Goal: Task Accomplishment & Management: Use online tool/utility

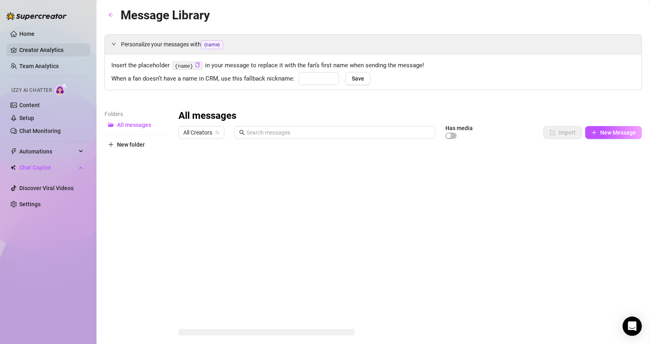
type input "babe"
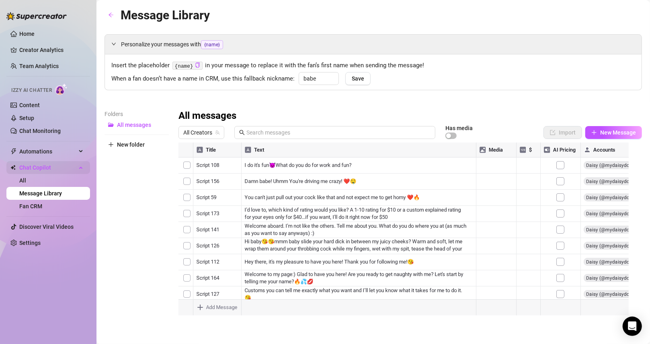
click at [41, 167] on span "Chat Copilot" at bounding box center [47, 167] width 57 height 13
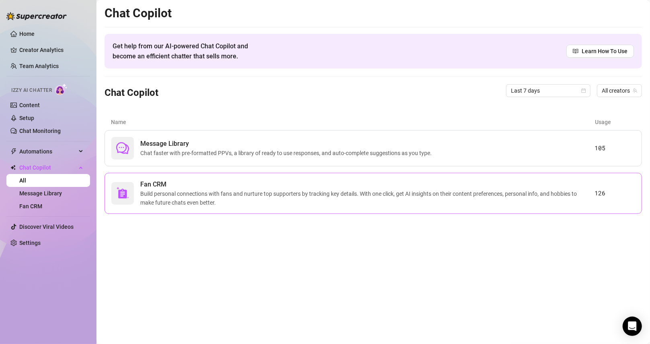
click at [189, 190] on span "Build personal connections with fans and nurture top supporters by tracking key…" at bounding box center [367, 198] width 455 height 18
click at [167, 147] on span "Message Library" at bounding box center [287, 144] width 295 height 10
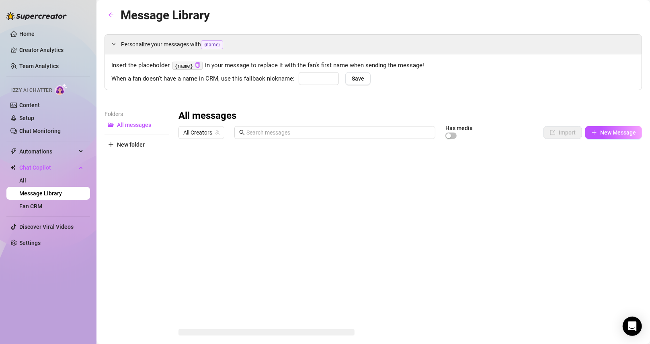
type input "babe"
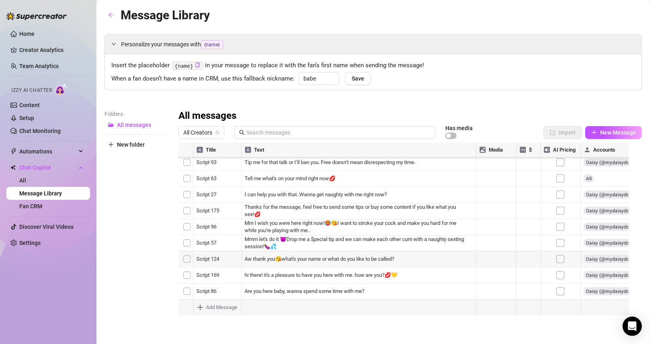
scroll to position [402, 0]
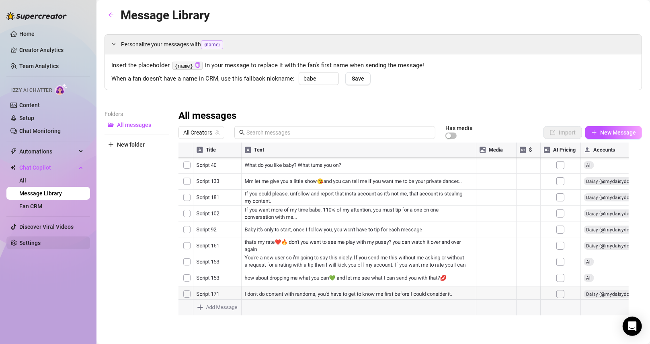
click at [36, 244] on link "Settings" at bounding box center [29, 242] width 21 height 6
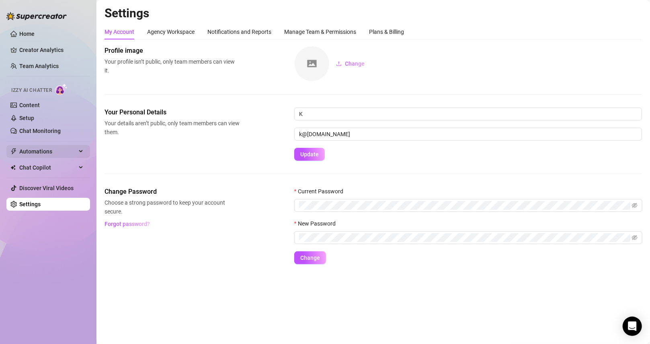
click at [38, 148] on span "Automations" at bounding box center [47, 151] width 57 height 13
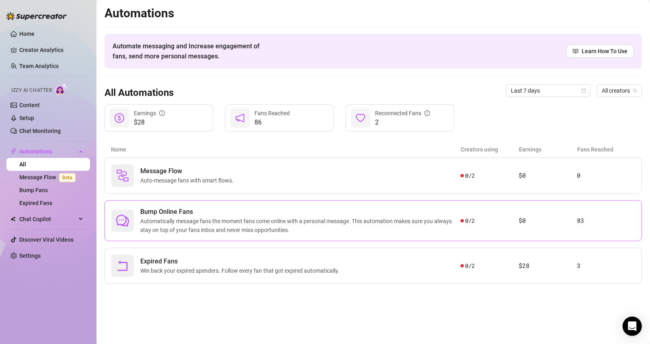
click at [202, 220] on span "Automatically message fans the moment fans come online with a personal message.…" at bounding box center [300, 225] width 321 height 18
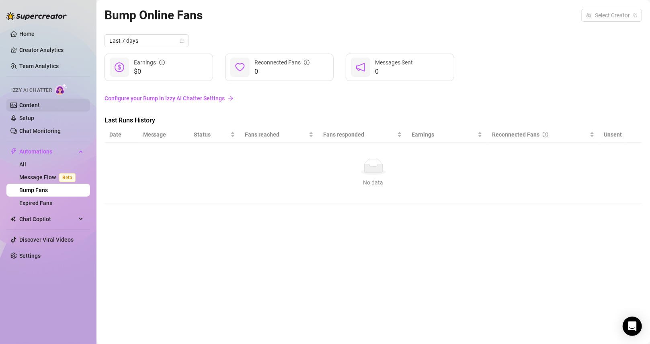
click at [40, 107] on link "Content" at bounding box center [29, 105] width 21 height 6
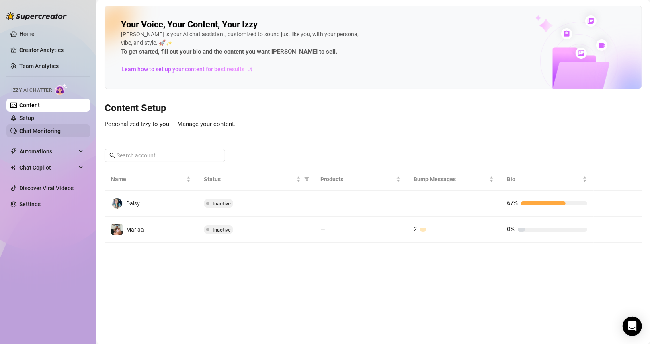
click at [45, 128] on link "Chat Monitoring" at bounding box center [39, 131] width 41 height 6
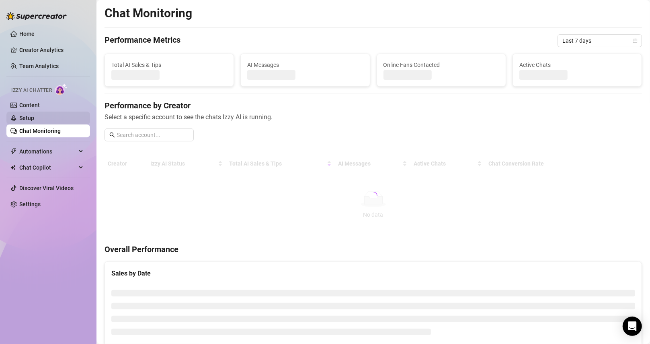
click at [34, 118] on link "Setup" at bounding box center [26, 118] width 15 height 6
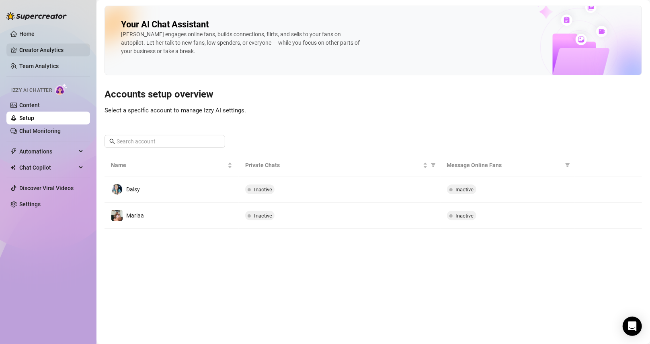
click at [37, 50] on link "Creator Analytics" at bounding box center [51, 49] width 64 height 13
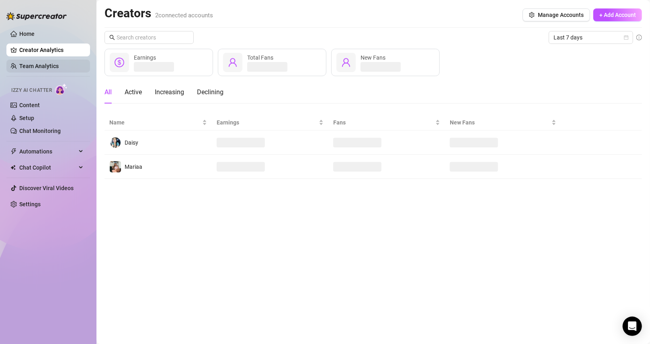
click at [35, 69] on link "Team Analytics" at bounding box center [38, 66] width 39 height 6
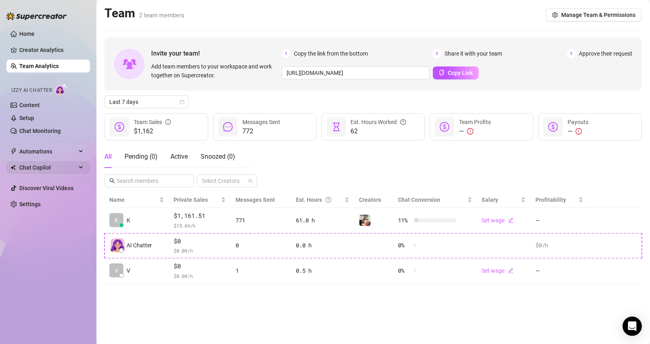
click at [41, 165] on span "Chat Copilot" at bounding box center [47, 167] width 57 height 13
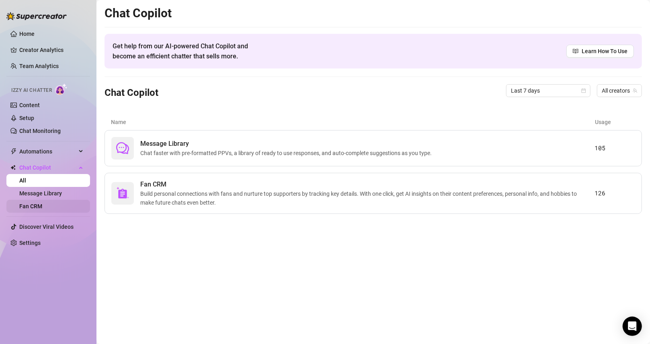
click at [42, 203] on link "Fan CRM" at bounding box center [30, 206] width 23 height 6
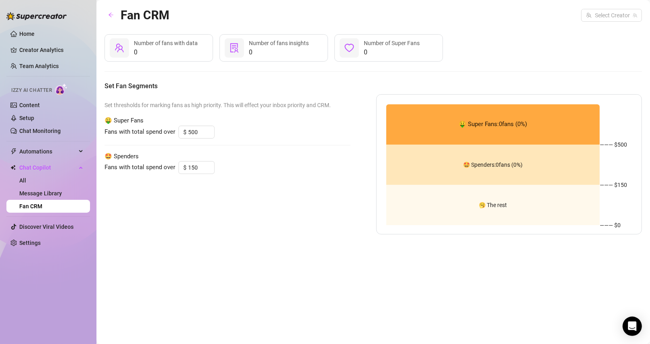
type input "2000"
type input "100"
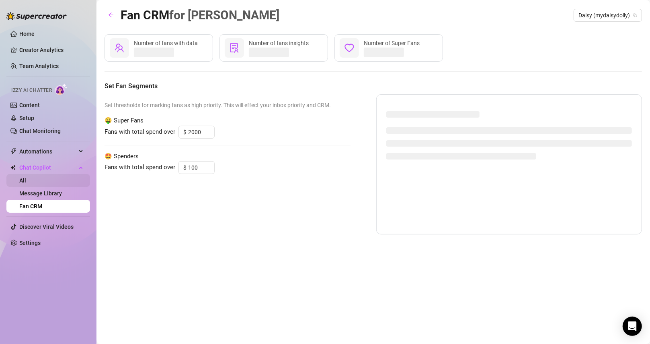
click at [26, 183] on link "All" at bounding box center [22, 180] width 7 height 6
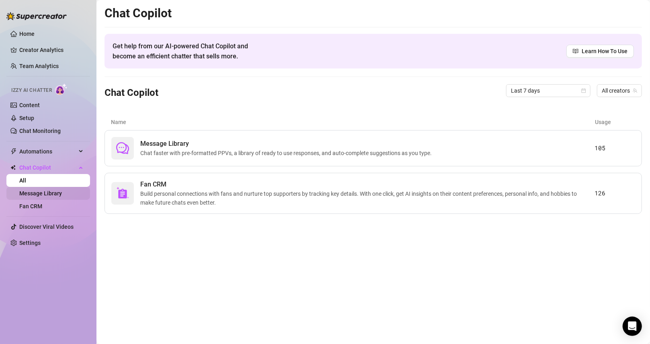
click at [46, 191] on link "Message Library" at bounding box center [40, 193] width 43 height 6
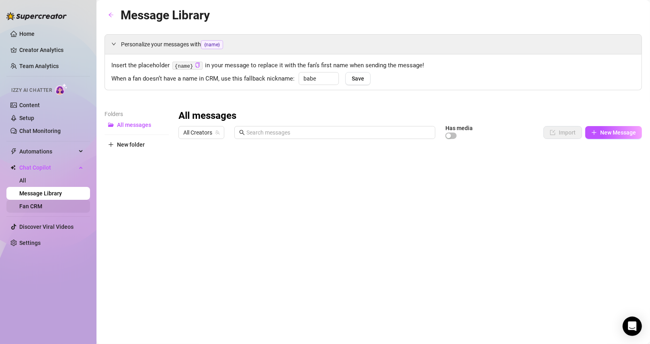
click at [42, 206] on link "Fan CRM" at bounding box center [30, 206] width 23 height 6
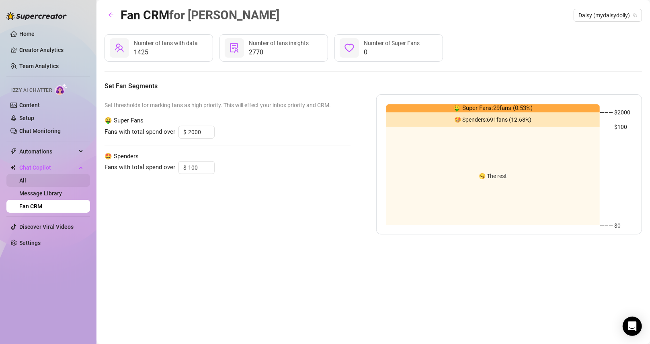
click at [26, 183] on link "All" at bounding box center [22, 180] width 7 height 6
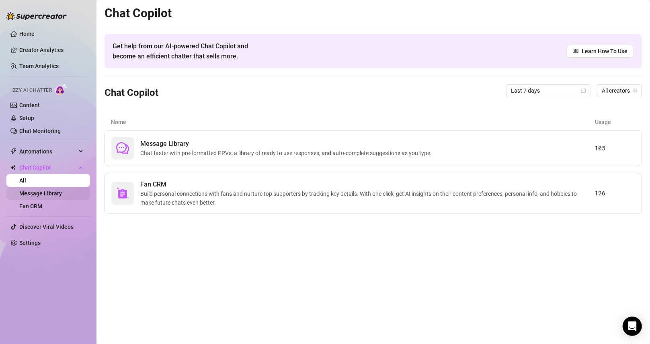
click at [37, 190] on link "Message Library" at bounding box center [40, 193] width 43 height 6
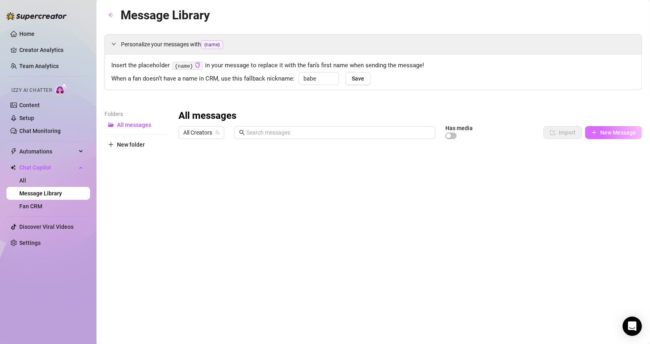
click at [606, 133] on span "New Message" at bounding box center [619, 132] width 36 height 6
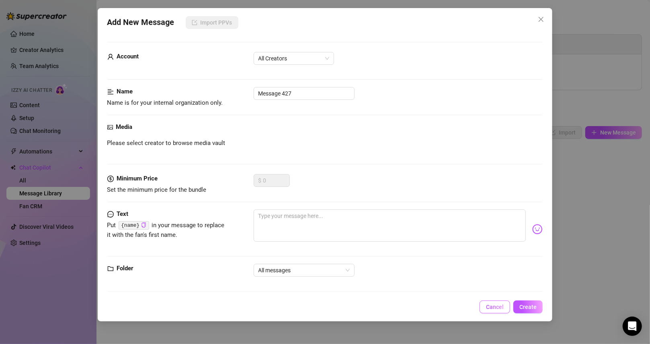
click at [485, 307] on button "Cancel" at bounding box center [495, 306] width 31 height 13
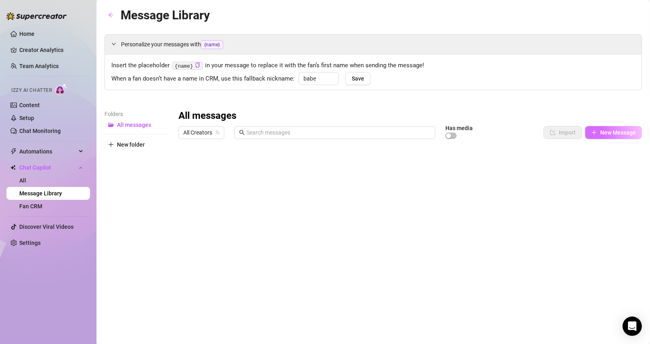
click at [596, 137] on button "New Message" at bounding box center [614, 132] width 57 height 13
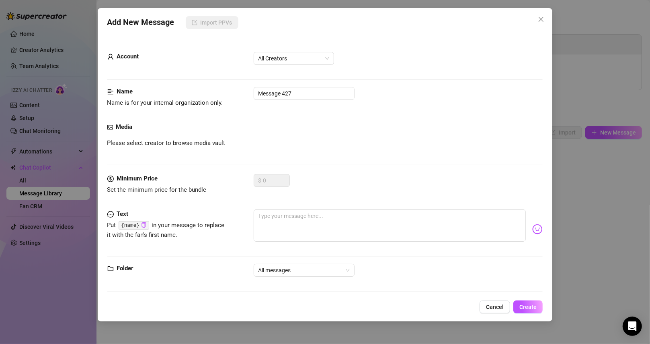
click at [242, 237] on div "Text Put {name} in your message to replace it with the fan's first name." at bounding box center [325, 228] width 436 height 39
click at [217, 158] on div "Media Please select creator to browse media vault" at bounding box center [325, 147] width 436 height 51
click at [253, 228] on div "Text Put {name} in your message to replace it with the fan's first name." at bounding box center [325, 228] width 436 height 39
click at [533, 232] on img at bounding box center [538, 229] width 10 height 10
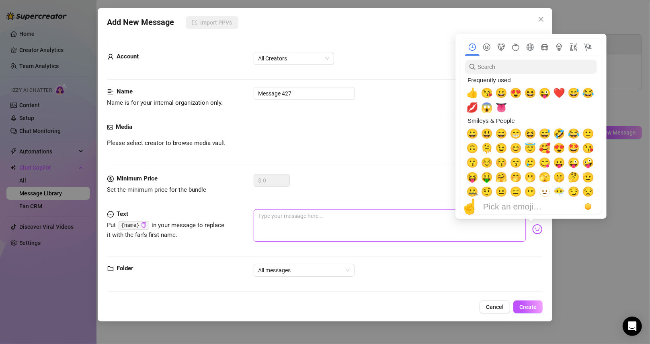
click at [453, 216] on textarea at bounding box center [390, 225] width 273 height 32
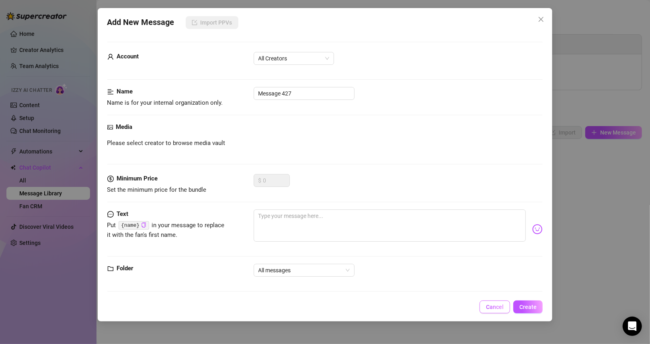
click at [500, 306] on span "Cancel" at bounding box center [495, 306] width 18 height 6
